Goal: Task Accomplishment & Management: Complete application form

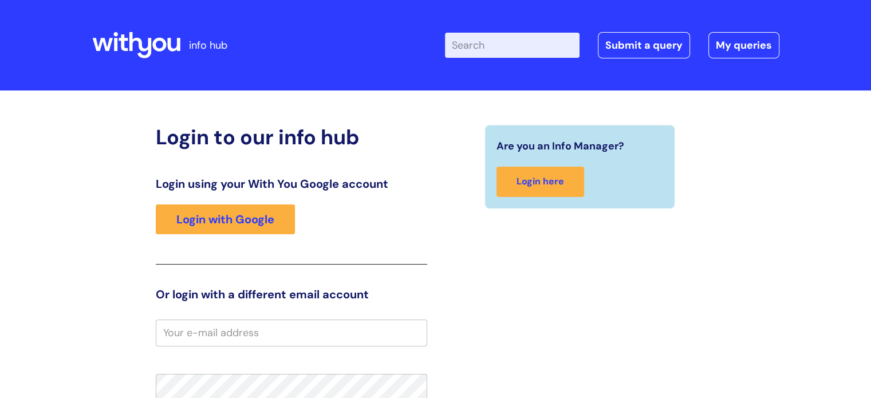
click at [467, 45] on input "Enter your search term here..." at bounding box center [512, 45] width 135 height 25
type input "concur"
click button "Search" at bounding box center [0, 0] width 0 height 0
click at [650, 42] on link "Submit a query" at bounding box center [644, 45] width 92 height 26
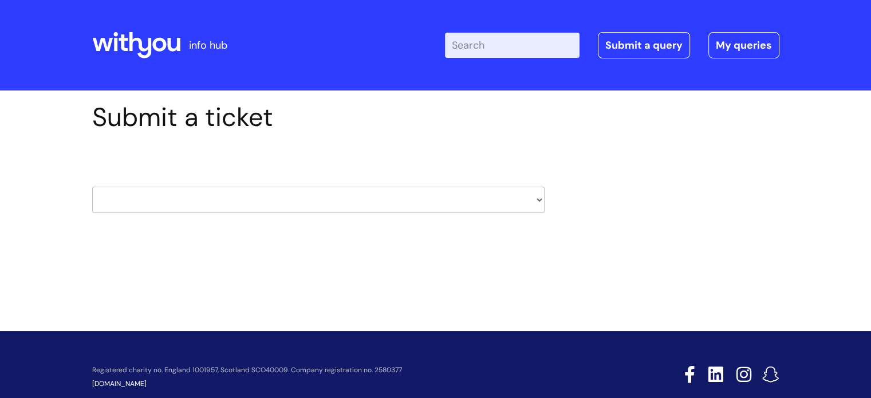
click at [540, 200] on select "HR / People IT and Support Clinical Drug Alerts Finance Accounts Data Support T…" at bounding box center [318, 200] width 452 height 26
select select "hr_/_people"
click at [92, 187] on select "HR / People IT and Support Clinical Drug Alerts Finance Accounts Data Support T…" at bounding box center [318, 200] width 452 height 26
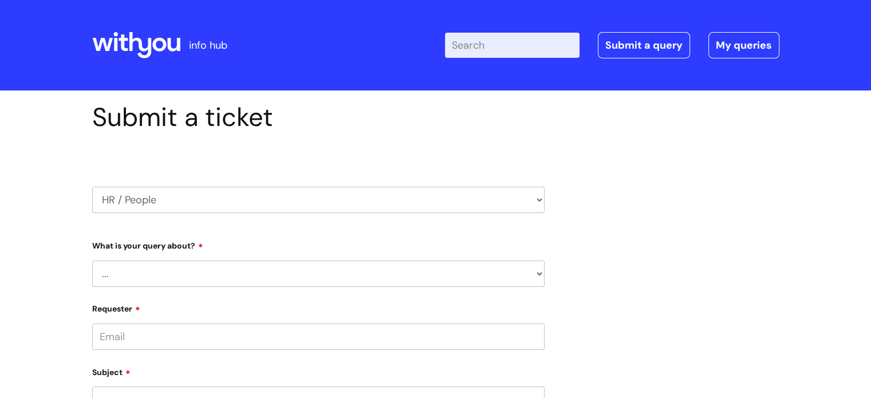
click at [540, 273] on select "... Absence Query Holiday Query Employee change request General HR Query iTrent…" at bounding box center [318, 273] width 452 height 26
drag, startPoint x: 539, startPoint y: 199, endPoint x: 547, endPoint y: 199, distance: 8.6
click at [547, 199] on div "Submit a ticket HR / People IT and Support Clinical Drug Alerts Finance Account…" at bounding box center [318, 384] width 469 height 564
select select "it_and_support"
click at [92, 187] on select "HR / People IT and Support Clinical Drug Alerts Finance Accounts Data Support T…" at bounding box center [318, 200] width 452 height 26
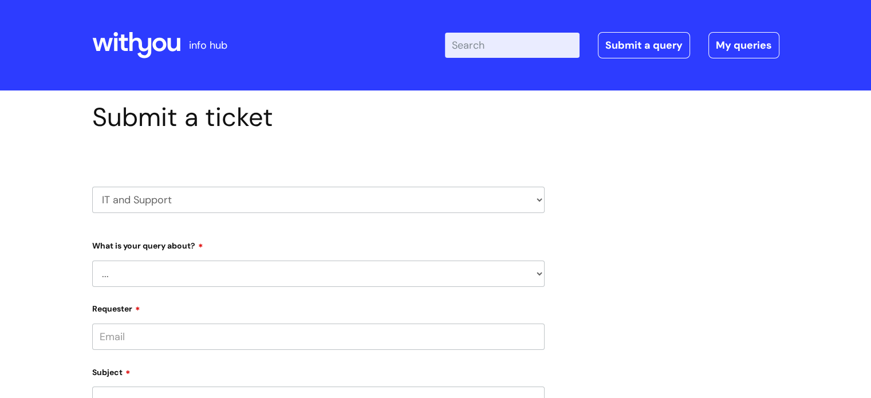
click at [541, 274] on select "... Mobile Phone Reset & MFA Accounts, Starters and Leavers IT Hardware issue I…" at bounding box center [318, 273] width 452 height 26
click at [536, 197] on select "HR / People IT and Support Clinical Drug Alerts Finance Accounts Data Support T…" at bounding box center [318, 200] width 452 height 26
select select "payroll"
click at [92, 187] on select "HR / People IT and Support Clinical Drug Alerts Finance Accounts Data Support T…" at bounding box center [318, 200] width 452 height 26
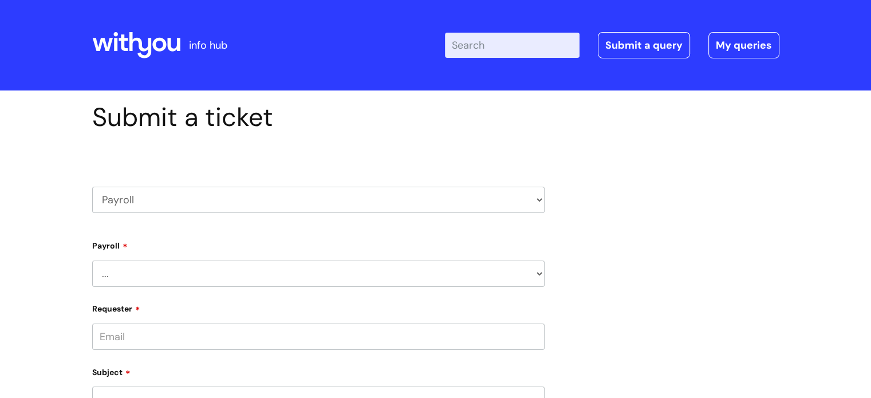
click at [539, 272] on select "... New Hires bank details/starter checklist forms Payroll queries Receiving in…" at bounding box center [318, 273] width 452 height 26
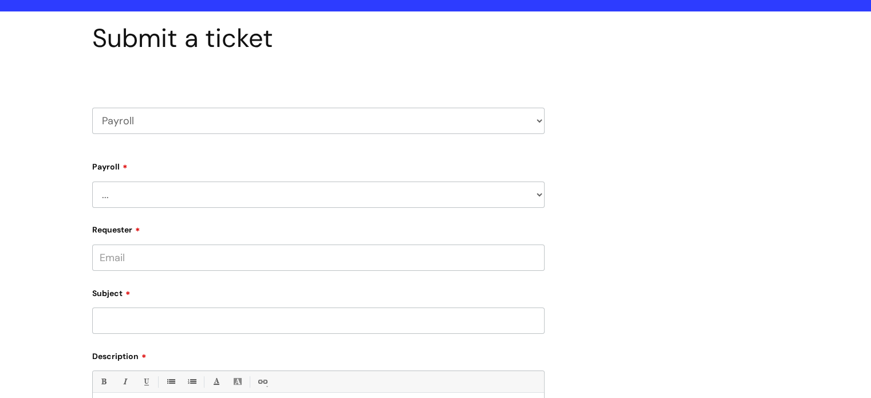
scroll to position [54, 0]
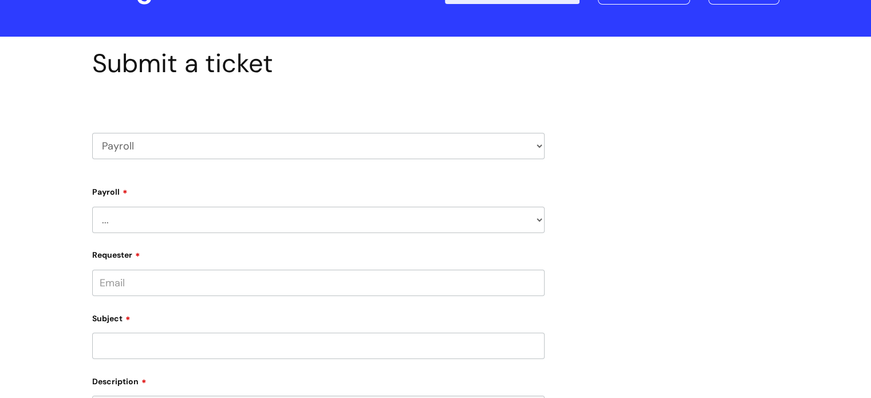
click at [536, 219] on select "... New Hires bank details/starter checklist forms Payroll queries Receiving in…" at bounding box center [318, 220] width 452 height 26
click at [704, 276] on div "Submit a ticket HR / People IT and Support Clinical Drug Alerts Finance Account…" at bounding box center [436, 330] width 704 height 564
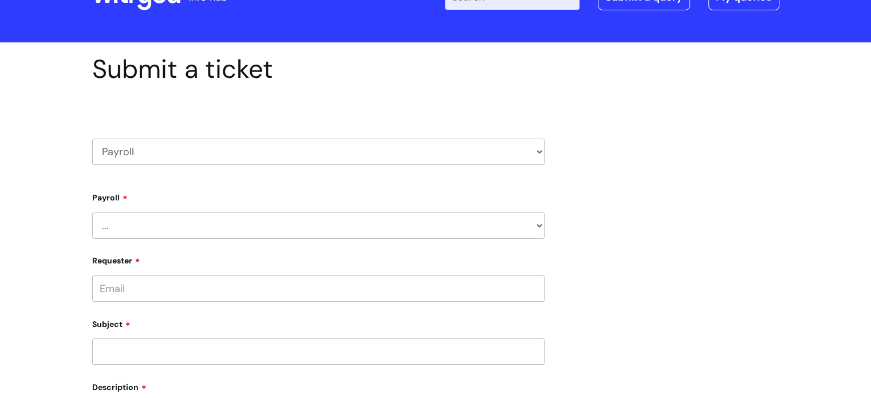
scroll to position [47, 0]
